Goal: Browse casually

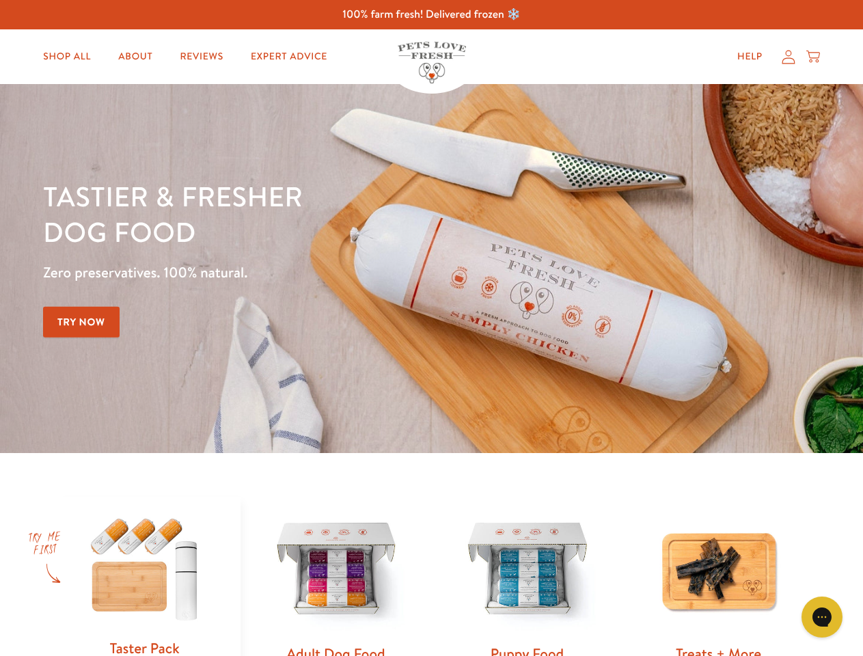
click at [431, 328] on div "Tastier & fresher dog food Zero preservatives. 100% natural. Try Now" at bounding box center [302, 268] width 518 height 180
click at [822, 617] on icon "Gorgias live chat" at bounding box center [822, 617] width 13 height 13
